Goal: Find specific page/section: Find specific page/section

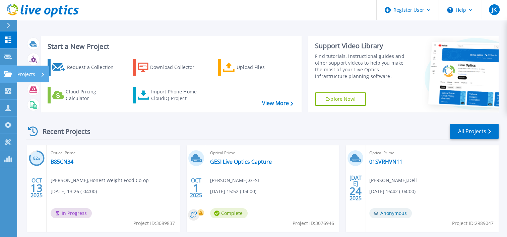
click at [11, 73] on icon at bounding box center [8, 74] width 8 height 6
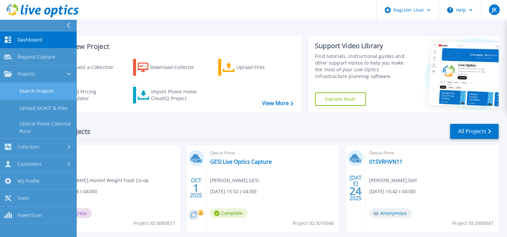
click at [29, 91] on link "Search Projects" at bounding box center [38, 91] width 76 height 17
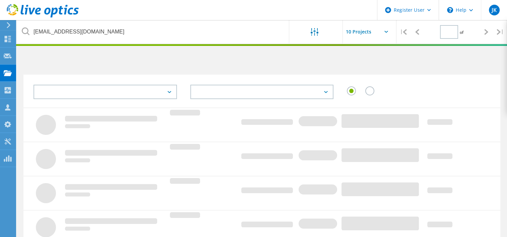
type input "1"
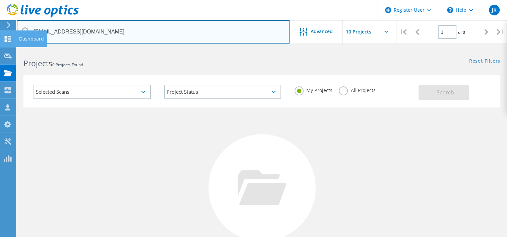
drag, startPoint x: 121, startPoint y: 31, endPoint x: 8, endPoint y: 31, distance: 113.6
click at [8, 49] on div "Register User \n Help Explore Helpful Articles Contact Support JK Dell User [PE…" at bounding box center [253, 179] width 507 height 260
click at [163, 35] on input "[EMAIL_ADDRESS][DOMAIN_NAME]" at bounding box center [153, 31] width 273 height 23
drag, startPoint x: 125, startPoint y: 34, endPoint x: 45, endPoint y: 27, distance: 79.7
click at [45, 27] on input "[EMAIL_ADDRESS][DOMAIN_NAME]" at bounding box center [153, 31] width 273 height 23
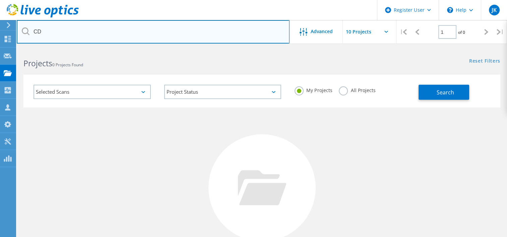
type input "C"
paste input "[EMAIL_ADDRESS][DOMAIN_NAME]"
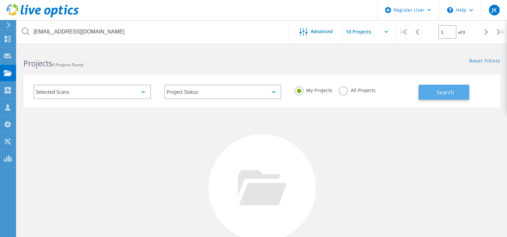
click at [464, 87] on button "Search" at bounding box center [444, 92] width 51 height 15
click at [343, 93] on label "All Projects" at bounding box center [357, 89] width 37 height 6
click at [0, 0] on input "All Projects" at bounding box center [0, 0] width 0 height 0
click at [422, 93] on button "Search" at bounding box center [444, 92] width 51 height 15
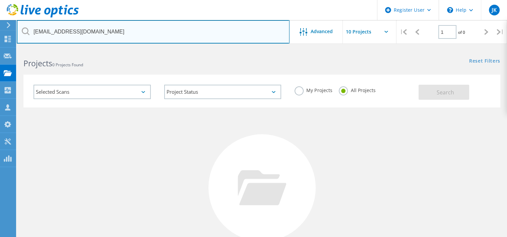
drag, startPoint x: 69, startPoint y: 29, endPoint x: 24, endPoint y: 29, distance: 45.3
click at [24, 29] on div "[EMAIL_ADDRESS][DOMAIN_NAME]" at bounding box center [153, 31] width 273 height 23
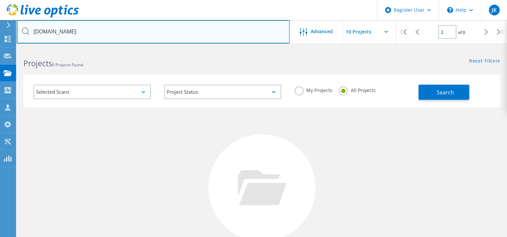
click at [74, 32] on input "[DOMAIN_NAME]" at bounding box center [153, 31] width 273 height 23
type input "cdcli"
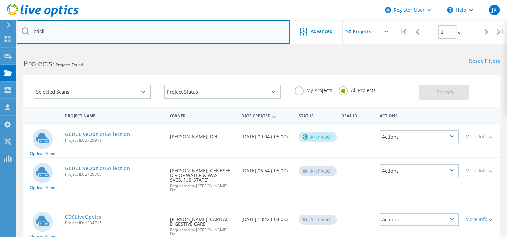
scroll to position [40, 0]
